Goal: Check status: Check status

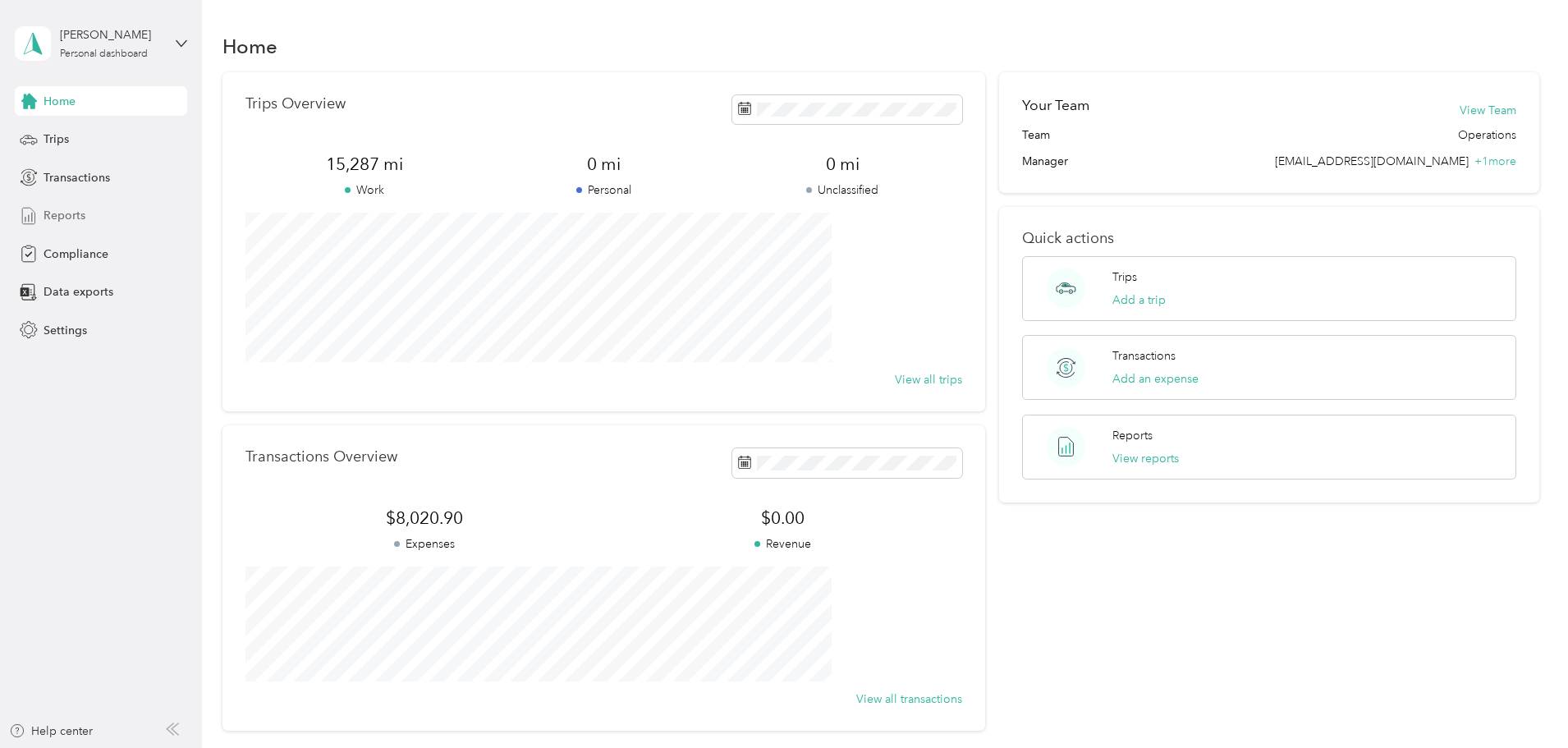
click at [51, 215] on span "Reports" at bounding box center [64, 216] width 42 height 17
